Goal: Task Accomplishment & Management: Complete application form

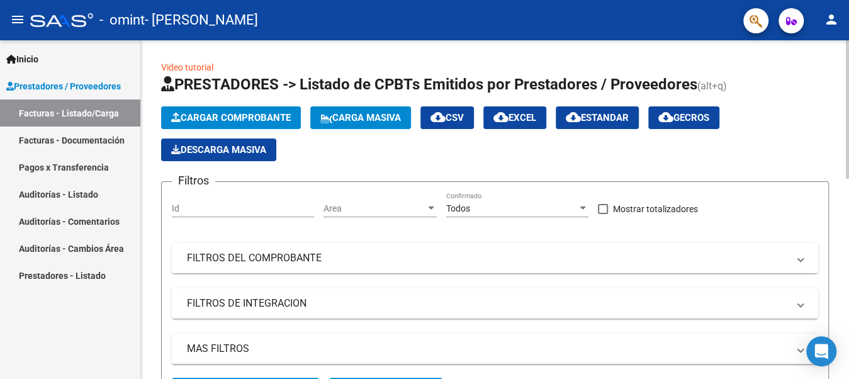
scroll to position [62, 0]
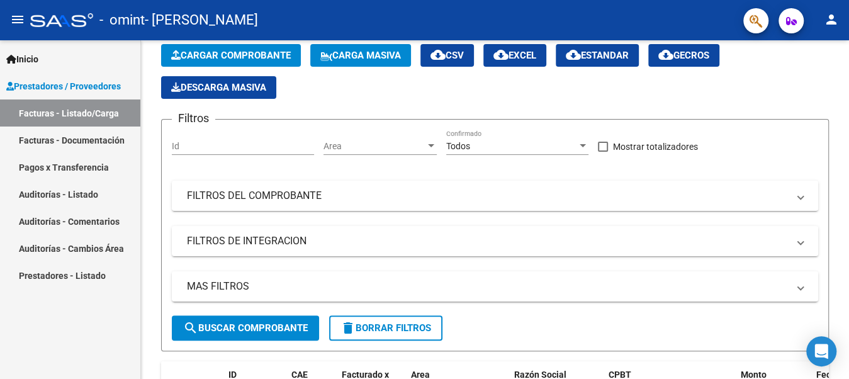
click at [93, 105] on link "Facturas - Listado/Carga" at bounding box center [70, 112] width 140 height 27
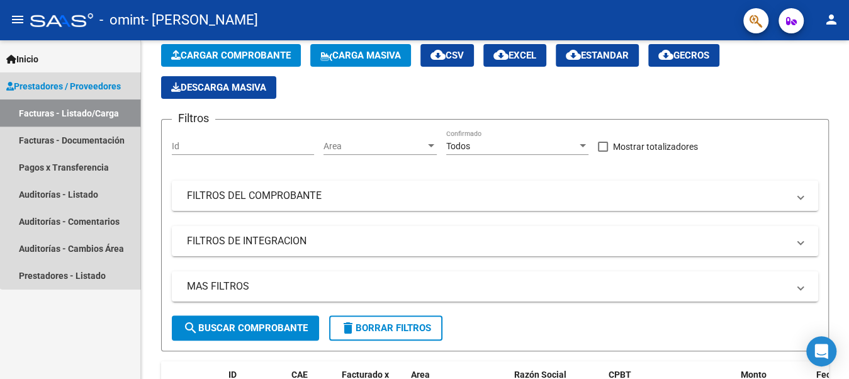
click at [93, 114] on link "Facturas - Listado/Carga" at bounding box center [70, 112] width 140 height 27
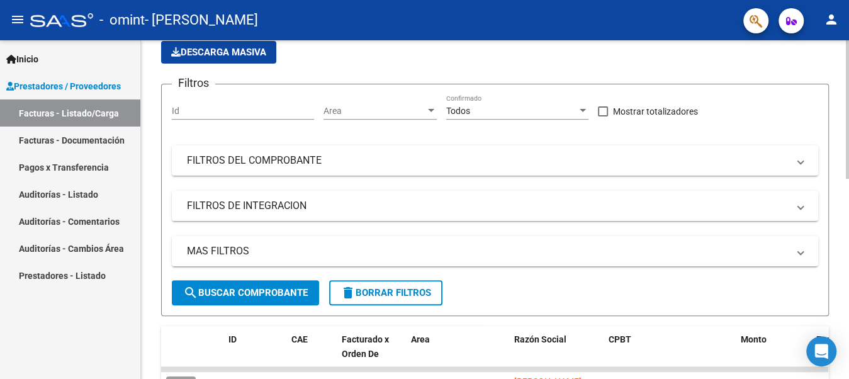
scroll to position [189, 0]
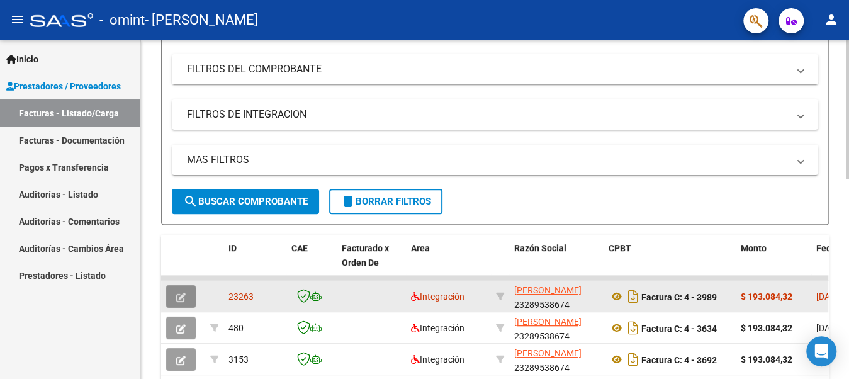
click at [181, 291] on span "button" at bounding box center [180, 296] width 9 height 11
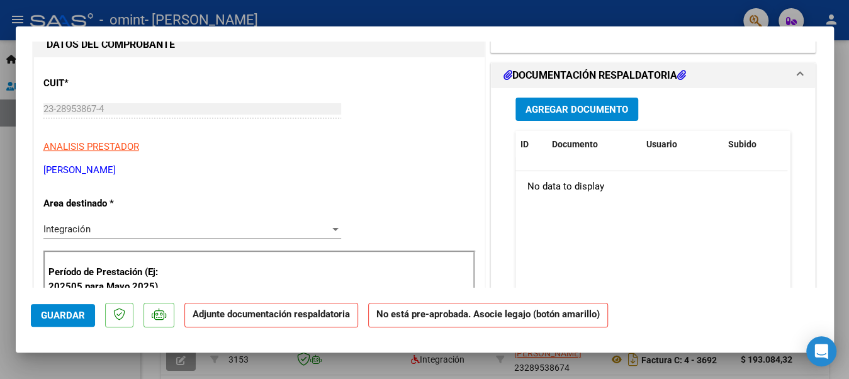
scroll to position [62, 0]
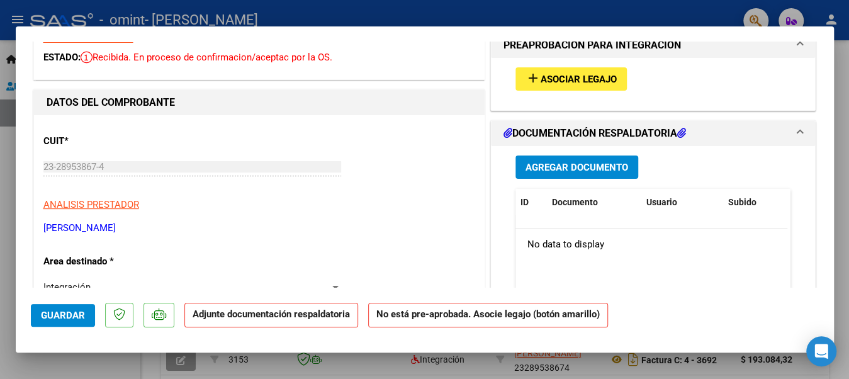
click at [531, 79] on mat-icon "add" at bounding box center [533, 77] width 15 height 15
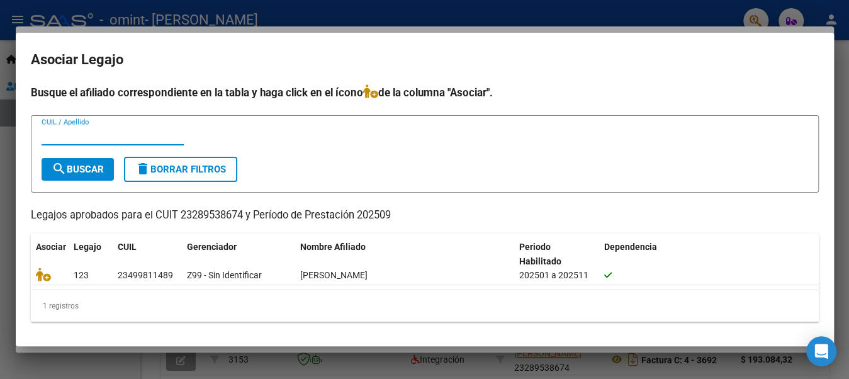
click at [394, 211] on p "Legajos aprobados para el CUIT 23289538674 y Período de Prestación 202509" at bounding box center [425, 216] width 788 height 16
click at [93, 130] on input "CUIL / Apellido" at bounding box center [113, 135] width 142 height 11
type input "[PERSON_NAME]"
click at [87, 168] on span "search Buscar" at bounding box center [78, 169] width 52 height 11
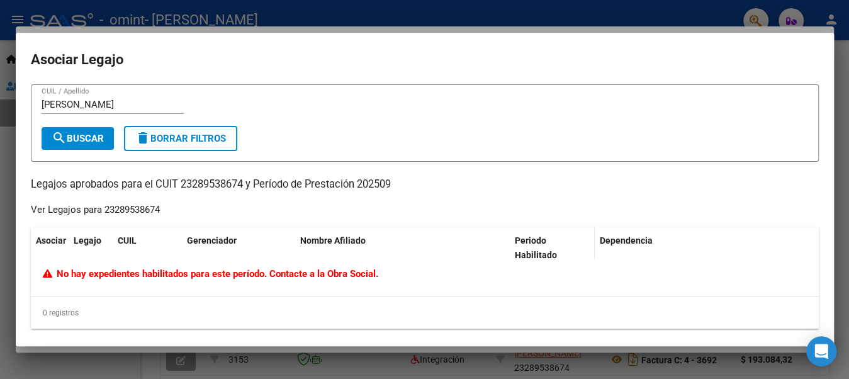
click at [540, 237] on span "Periodo Habilitado" at bounding box center [536, 247] width 42 height 25
click at [213, 137] on span "delete Borrar Filtros" at bounding box center [180, 138] width 91 height 11
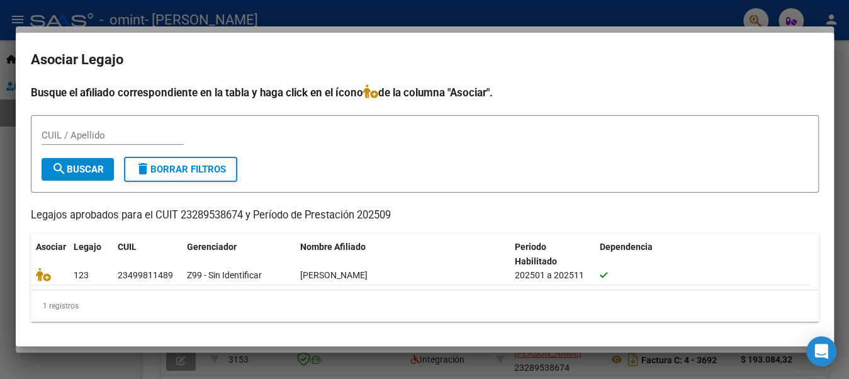
click at [376, 93] on icon at bounding box center [370, 91] width 15 height 14
click at [583, 12] on div at bounding box center [424, 189] width 849 height 379
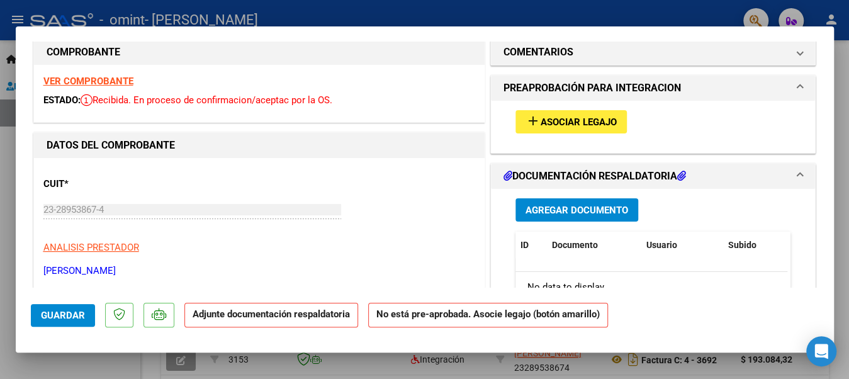
scroll to position [0, 0]
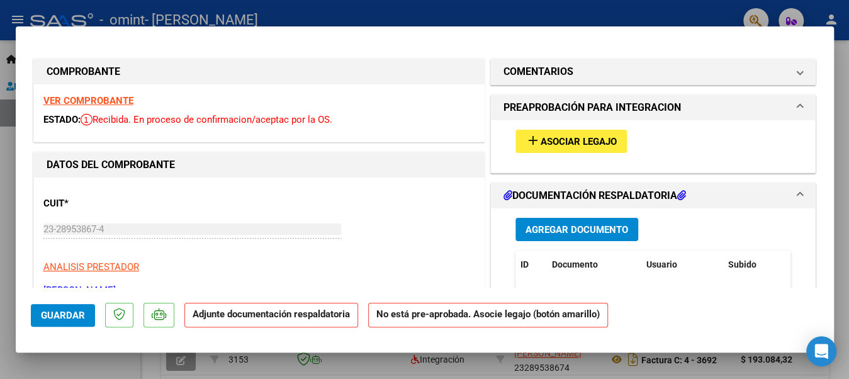
click at [583, 104] on h1 "PREAPROBACIÓN PARA INTEGRACION" at bounding box center [593, 107] width 178 height 15
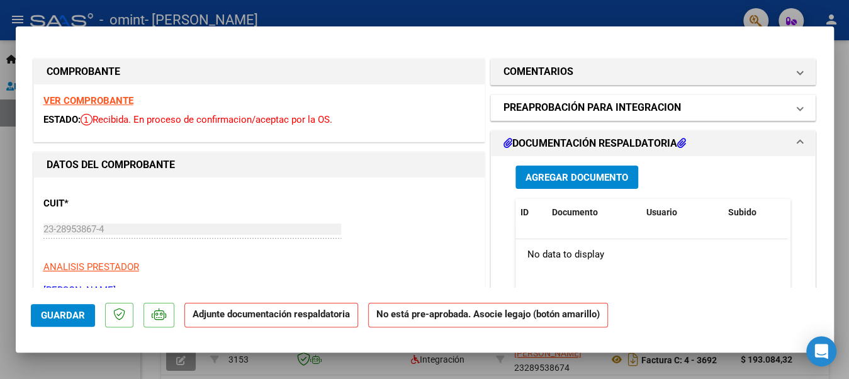
click at [583, 104] on h1 "PREAPROBACIÓN PARA INTEGRACION" at bounding box center [593, 107] width 178 height 15
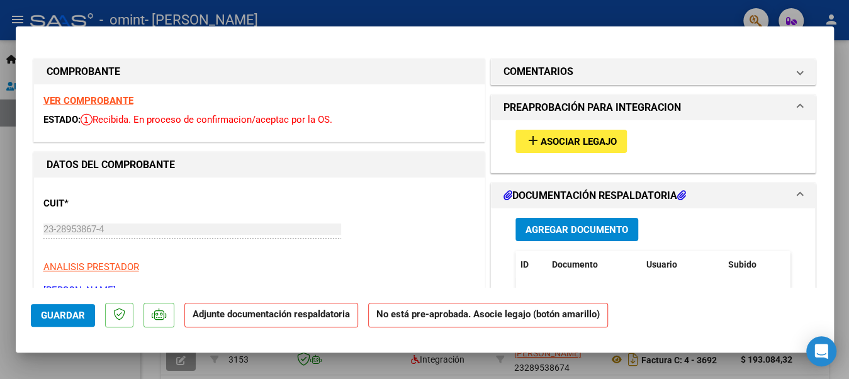
click at [2, 142] on div at bounding box center [424, 189] width 849 height 379
type input "$ 0,00"
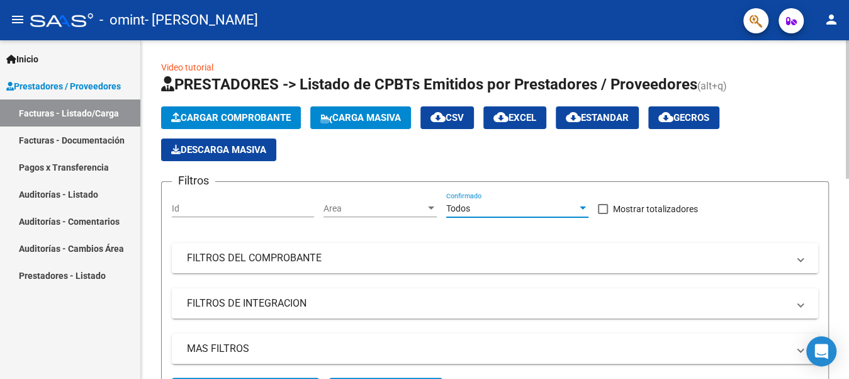
click at [553, 209] on div "Todos" at bounding box center [511, 208] width 131 height 11
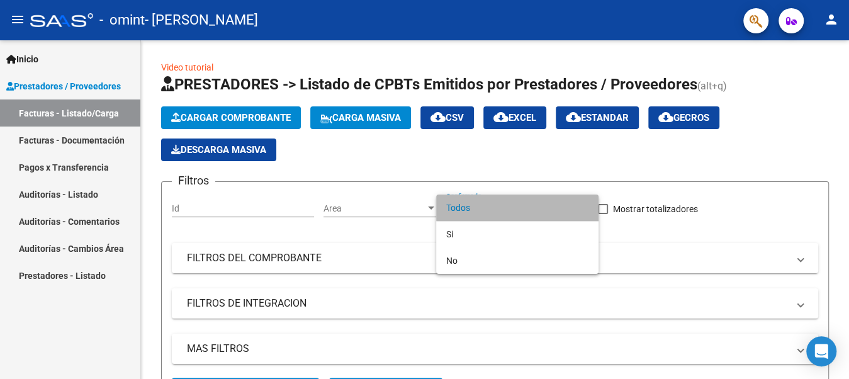
click at [526, 206] on span "Todos" at bounding box center [517, 207] width 142 height 26
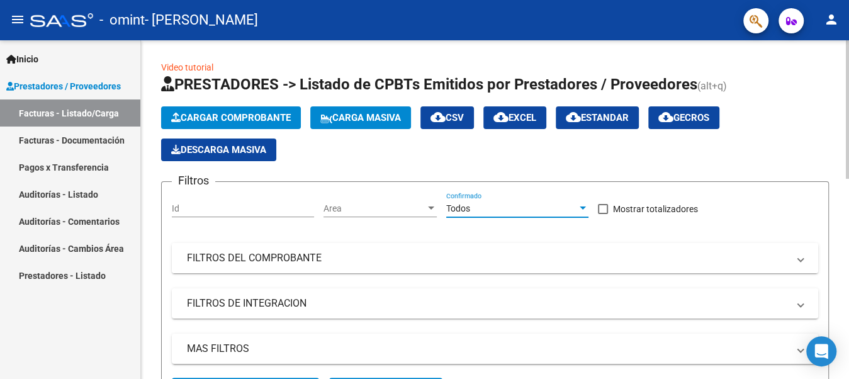
click at [274, 250] on mat-expansion-panel-header "FILTROS DEL COMPROBANTE" at bounding box center [495, 258] width 646 height 30
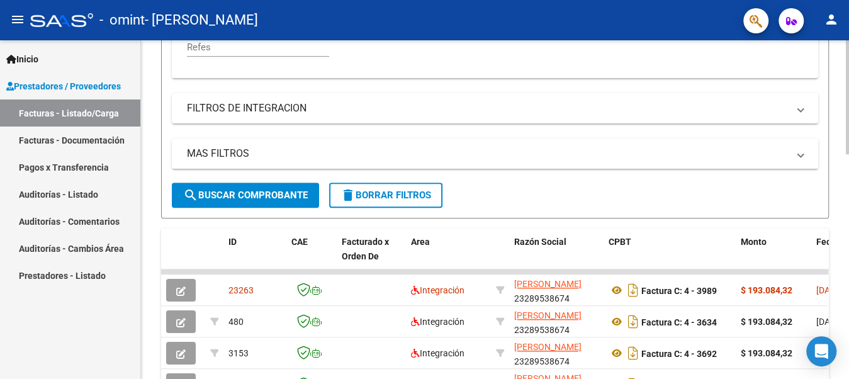
scroll to position [378, 0]
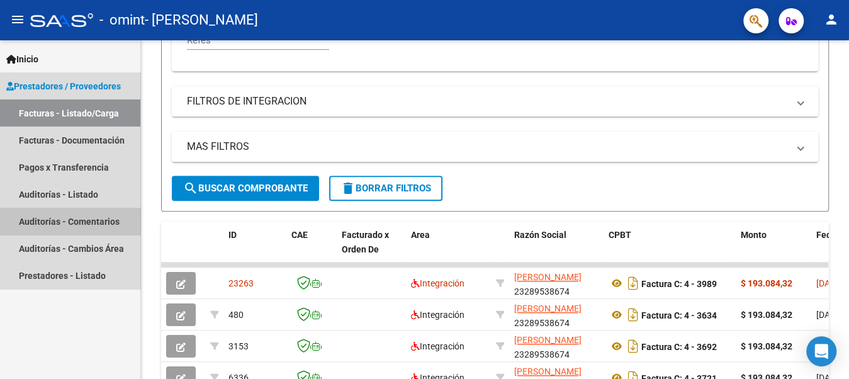
click at [79, 225] on link "Auditorías - Comentarios" at bounding box center [70, 221] width 140 height 27
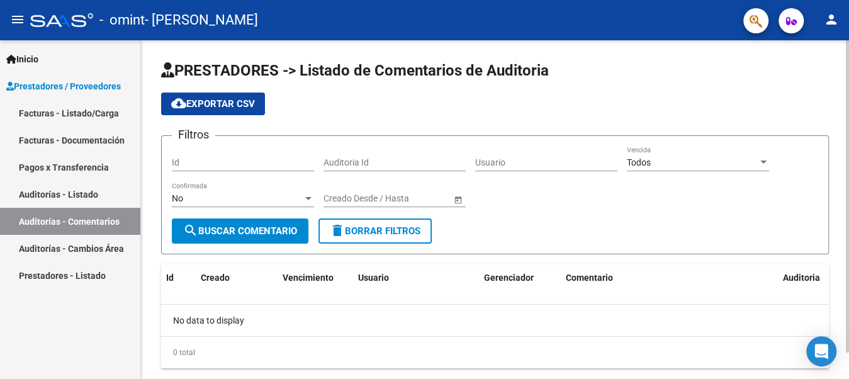
scroll to position [27, 0]
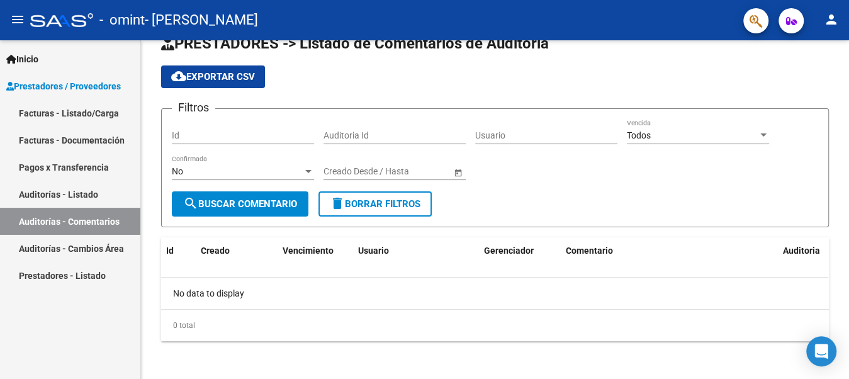
click at [79, 144] on link "Facturas - Documentación" at bounding box center [70, 140] width 140 height 27
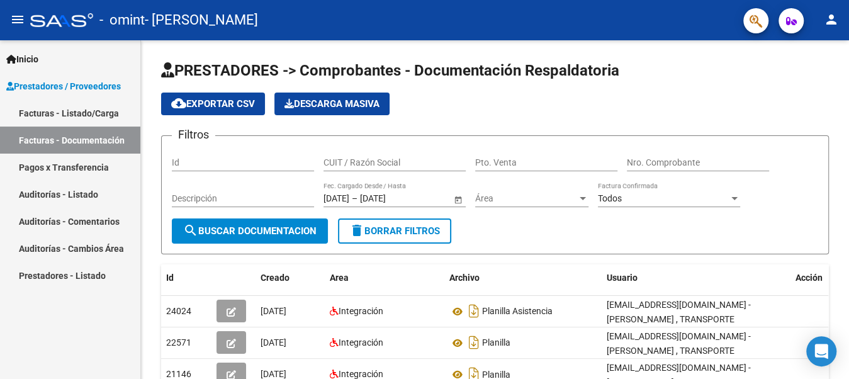
click at [79, 91] on span "Prestadores / Proveedores" at bounding box center [63, 86] width 115 height 14
